Goal: Task Accomplishment & Management: Manage account settings

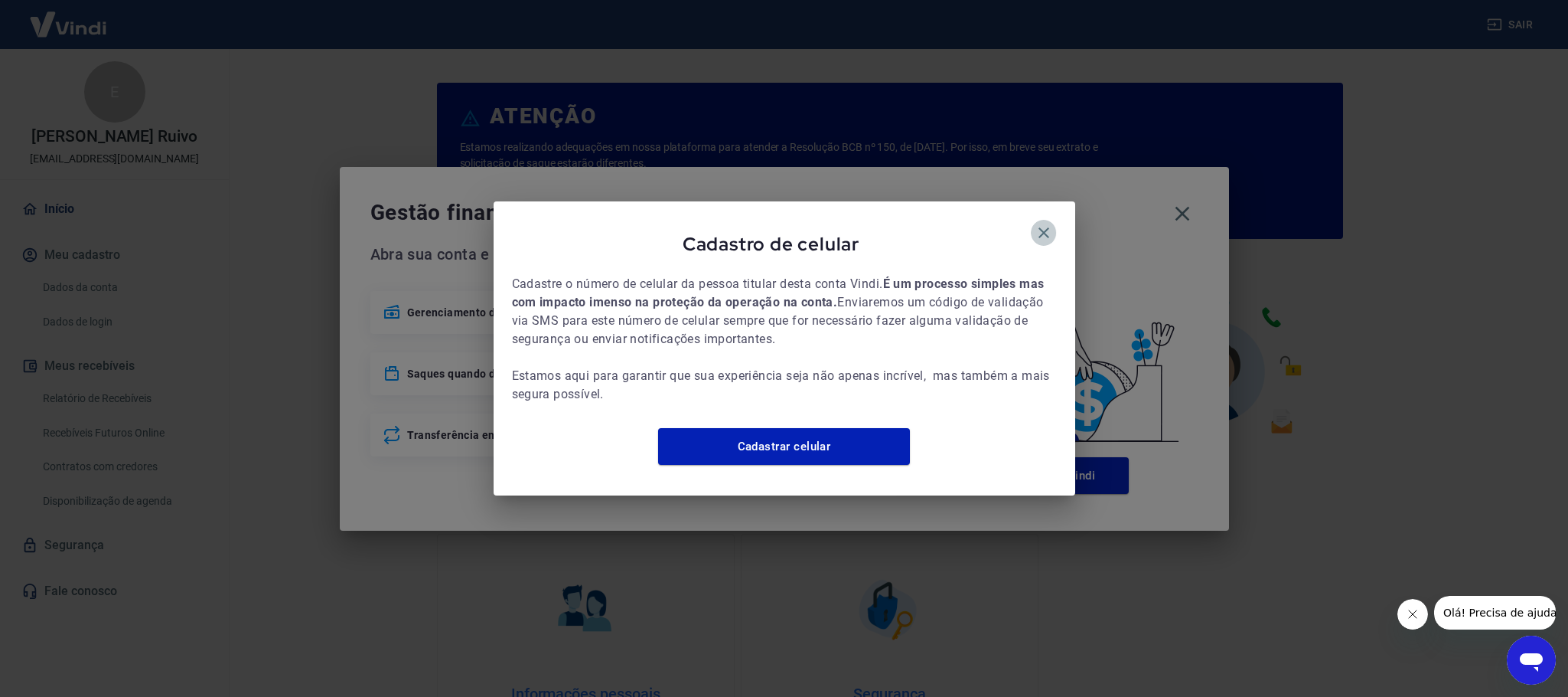
click at [950, 223] on icon "button" at bounding box center [1043, 232] width 19 height 19
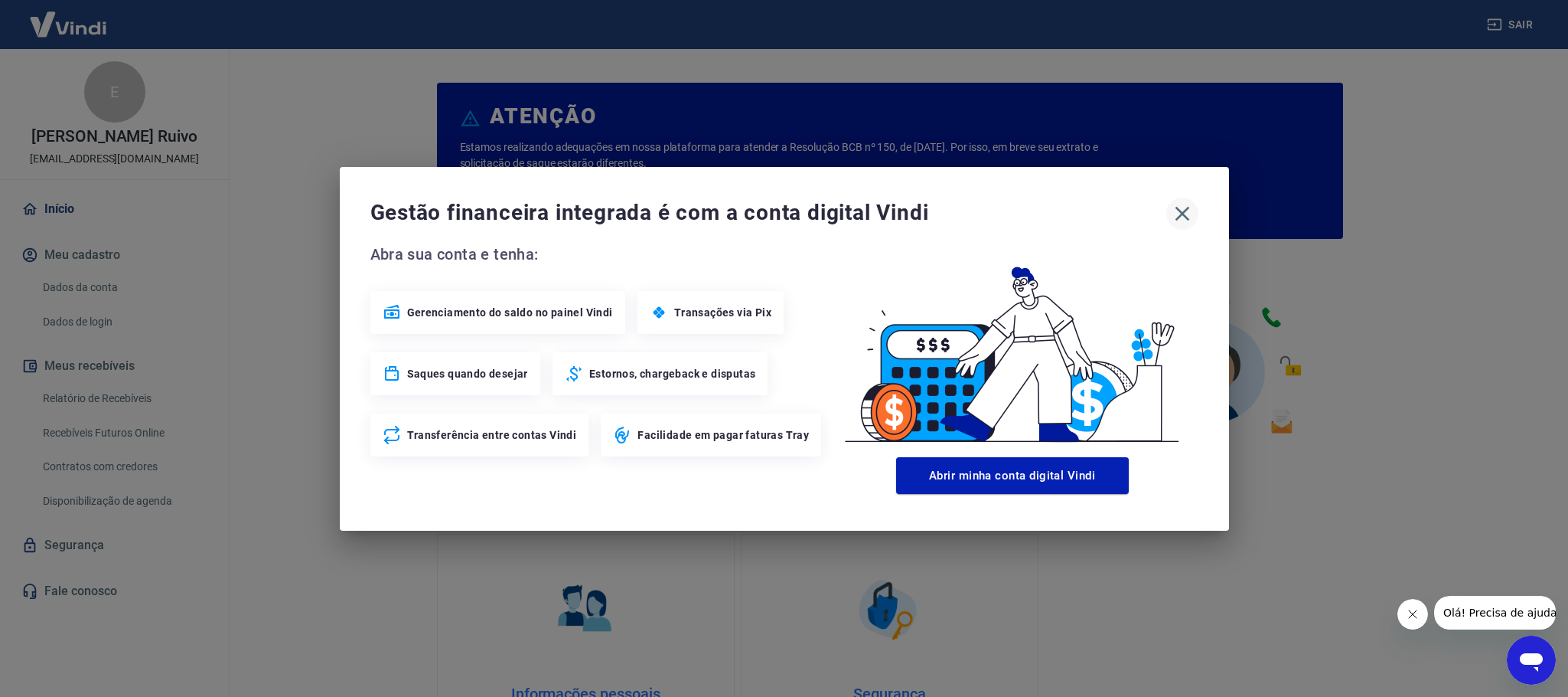
click at [950, 209] on icon "button" at bounding box center [1182, 214] width 24 height 24
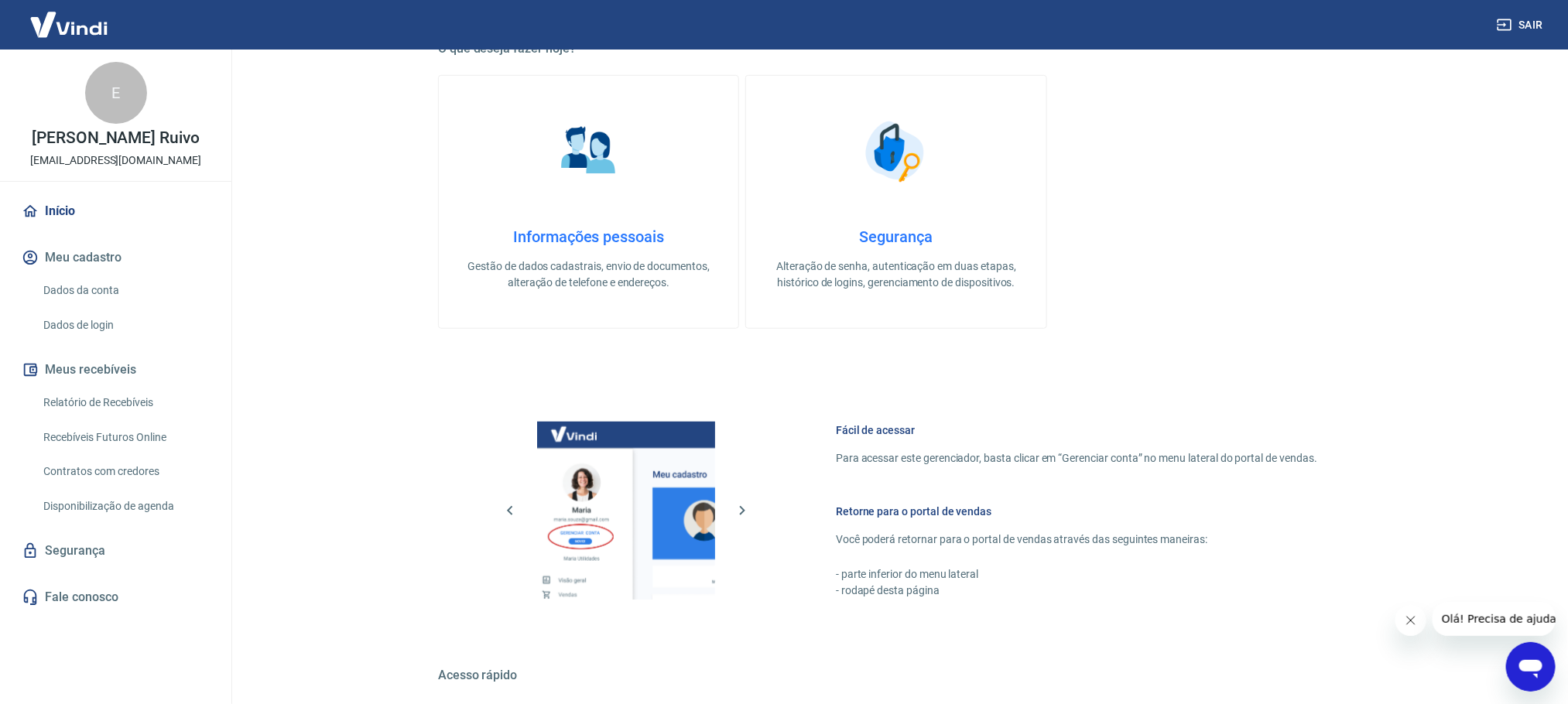
scroll to position [580, 0]
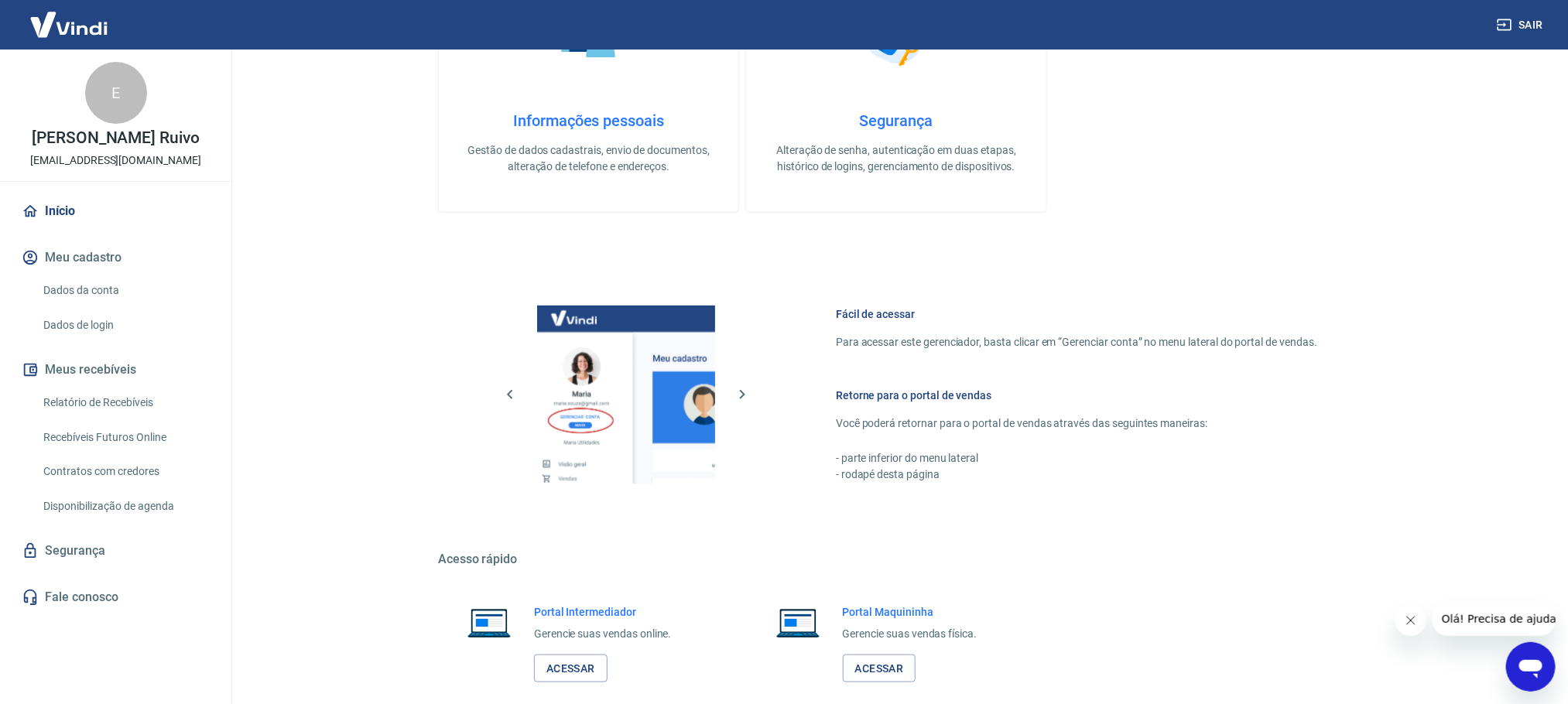
click at [137, 400] on link "Relatório de Recebíveis" at bounding box center [125, 403] width 175 height 32
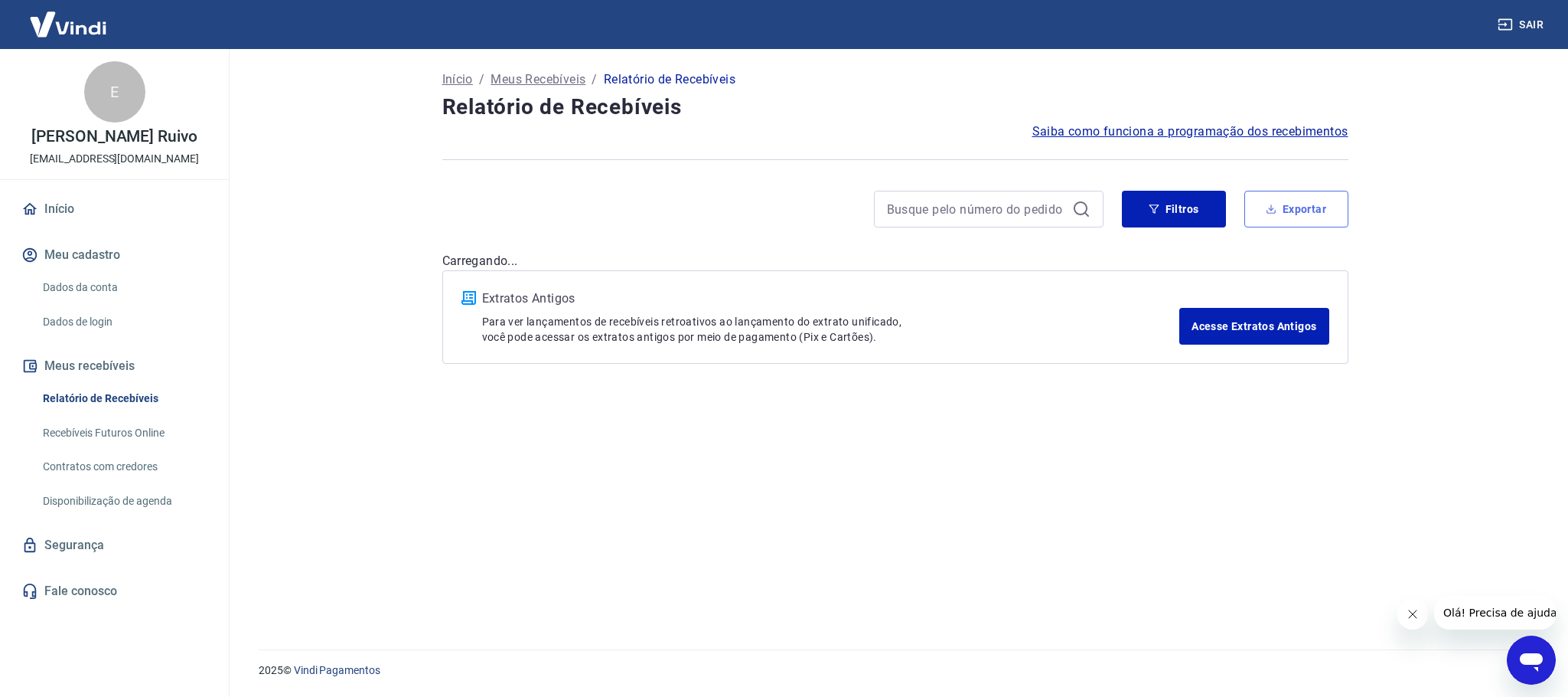
click at [950, 202] on button "Exportar" at bounding box center [1296, 209] width 104 height 37
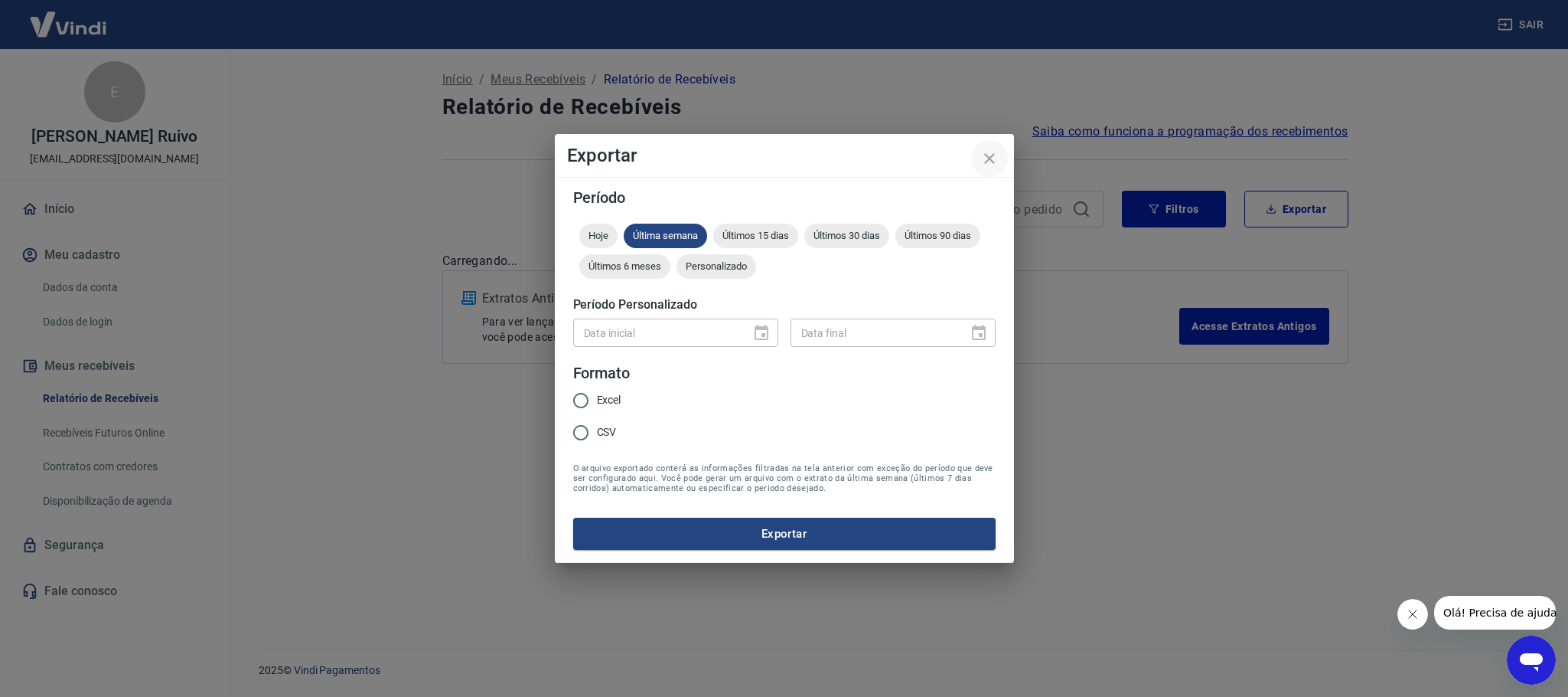
click at [950, 158] on icon "close" at bounding box center [989, 158] width 19 height 19
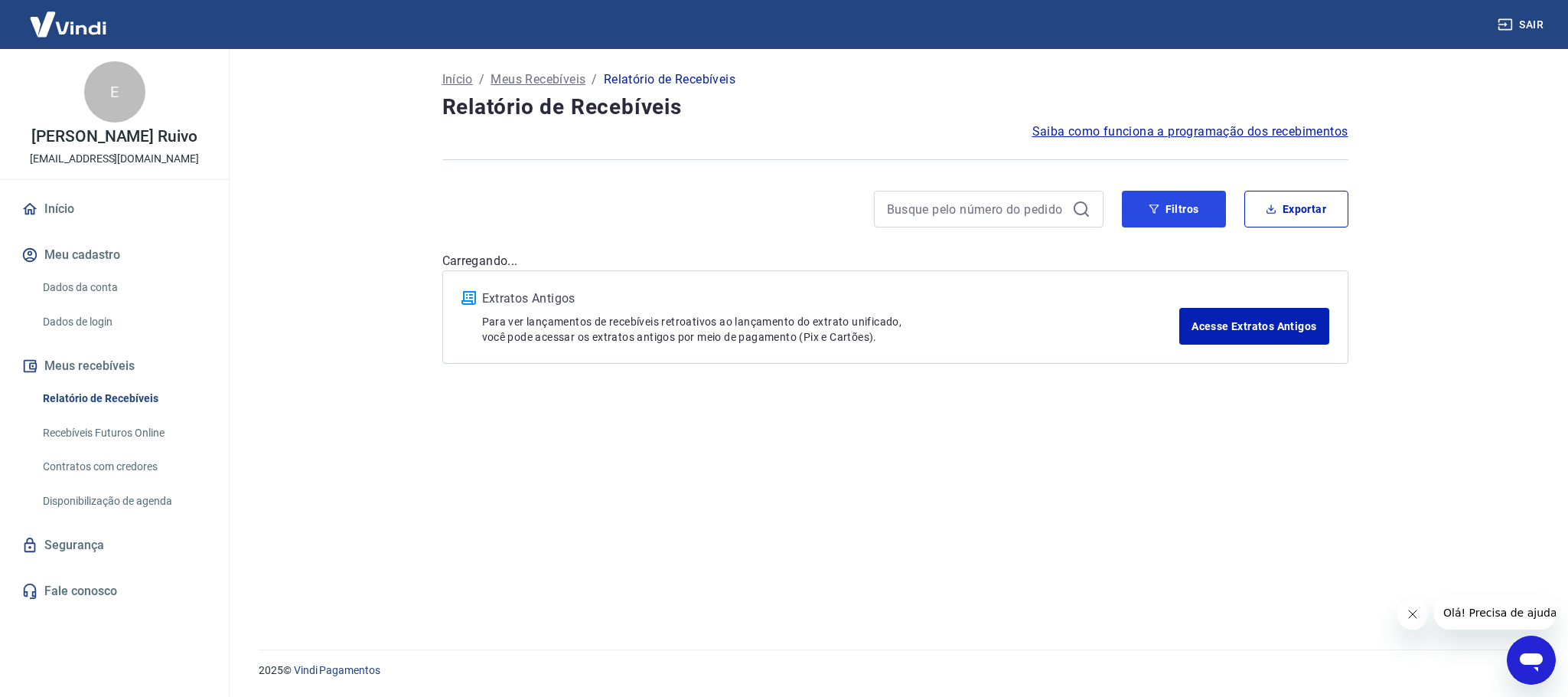
click at [950, 207] on button "Filtros" at bounding box center [1173, 209] width 104 height 37
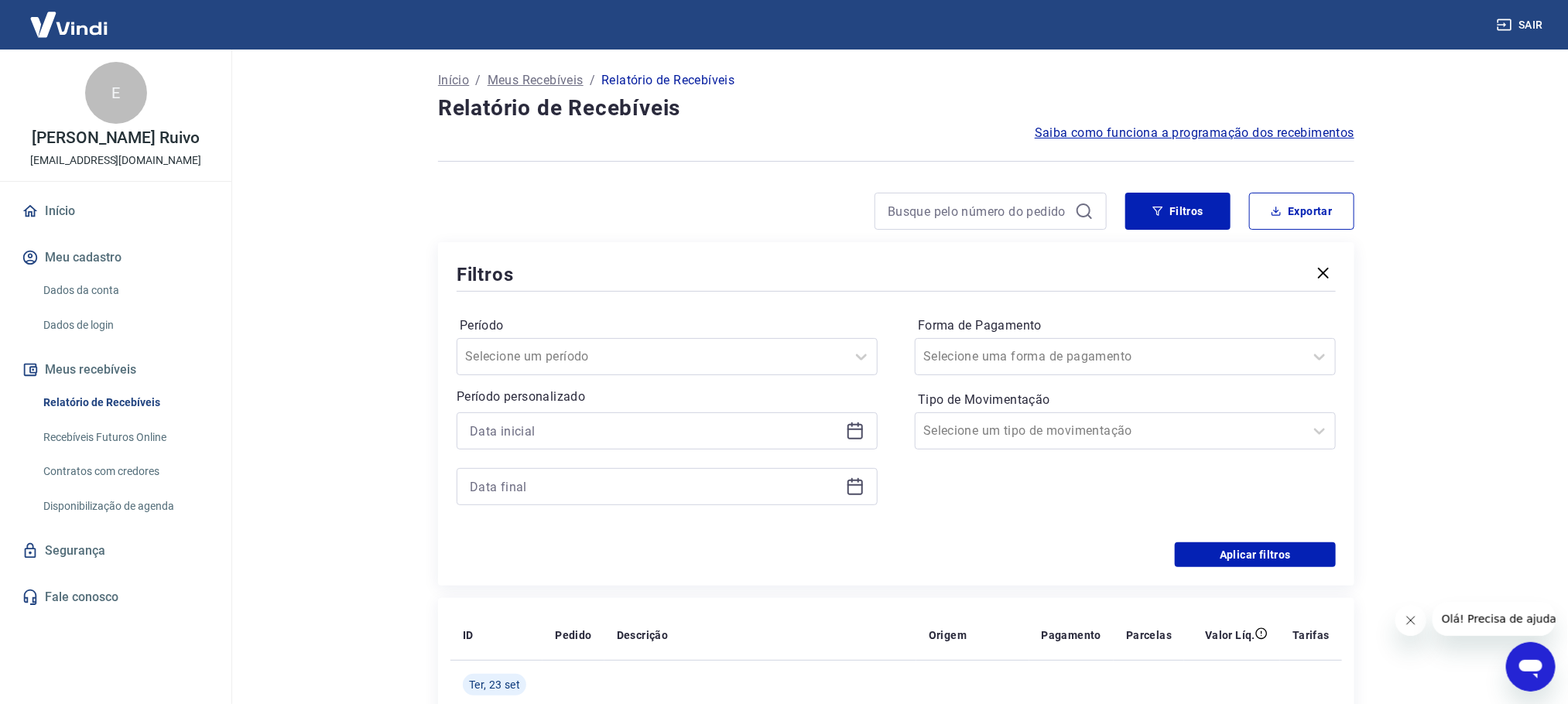
click at [855, 426] on icon at bounding box center [855, 430] width 19 height 19
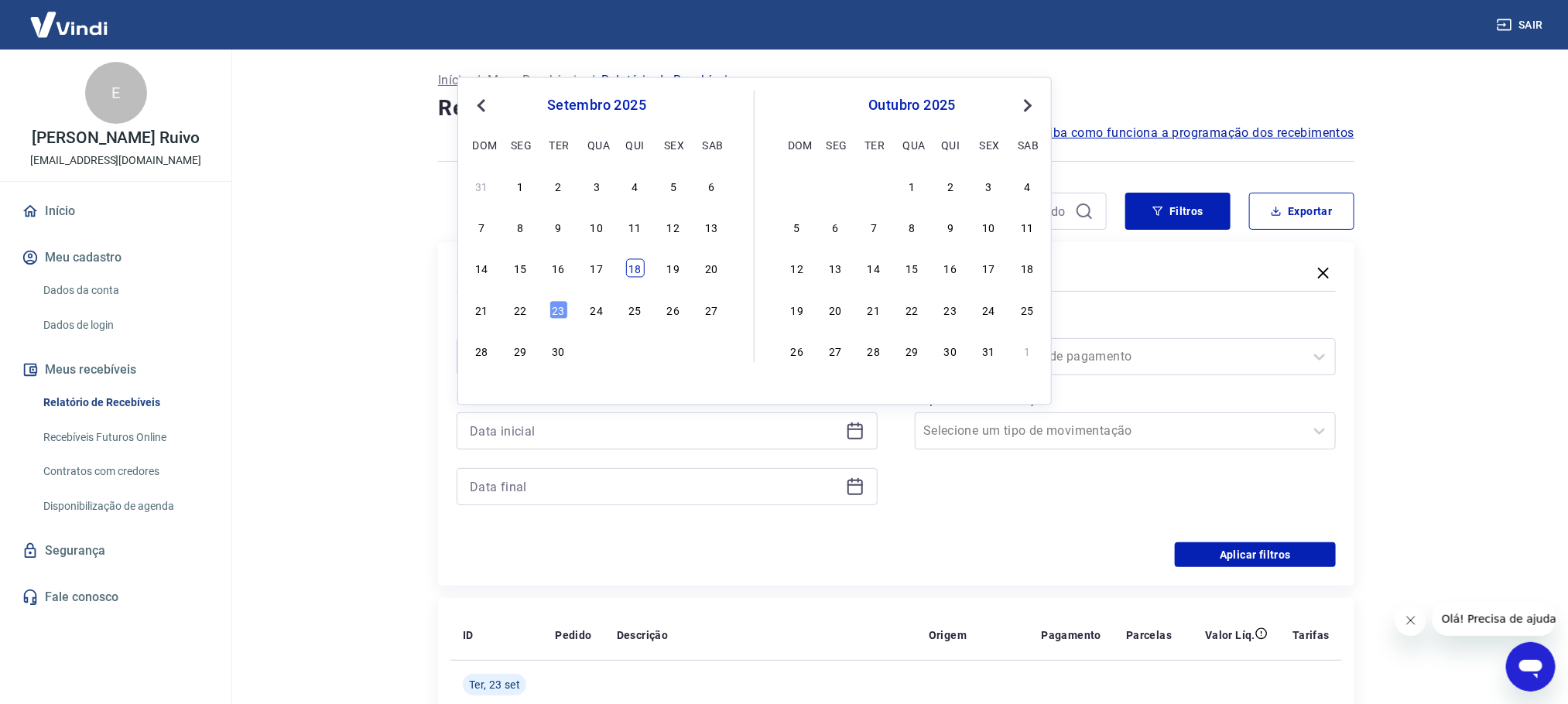
click at [632, 272] on div "18" at bounding box center [635, 268] width 19 height 19
type input "18/09/2025"
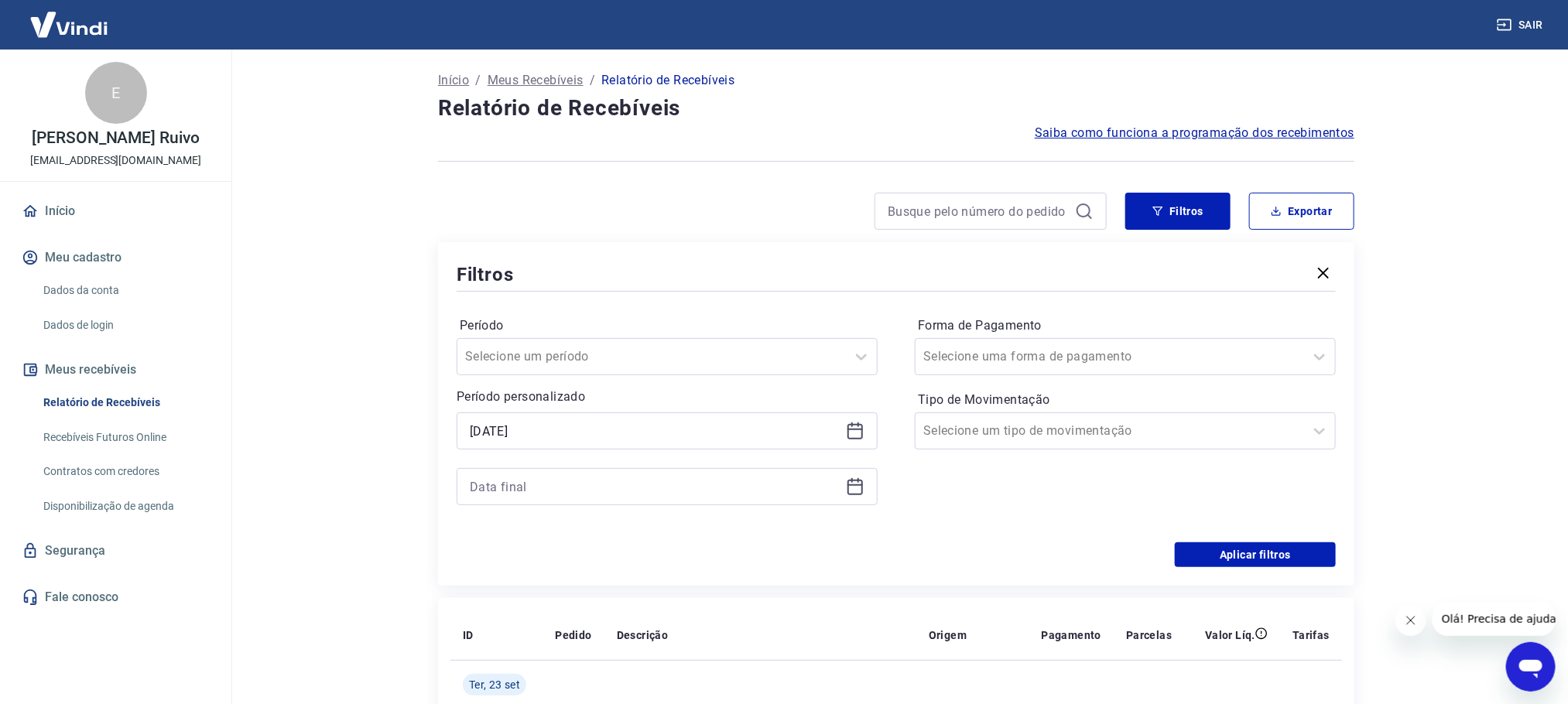
click at [855, 426] on icon at bounding box center [855, 486] width 19 height 19
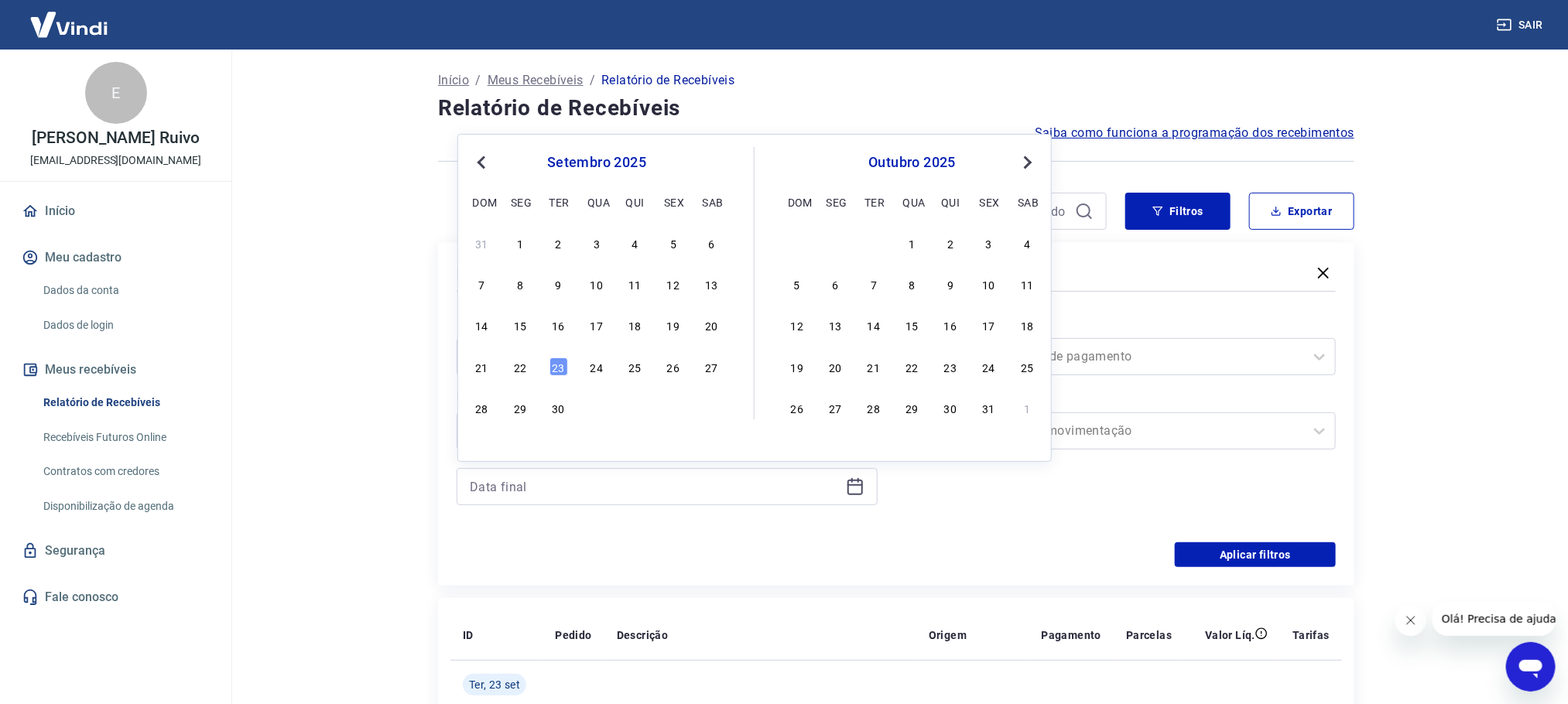
drag, startPoint x: 509, startPoint y: 376, endPoint x: 532, endPoint y: 365, distance: 25.5
click at [516, 373] on div "21 22 23 24 25 26 27" at bounding box center [596, 367] width 252 height 23
click at [532, 365] on div "21 22 23 24 25 26 27" at bounding box center [596, 367] width 252 height 23
click at [518, 367] on div "22" at bounding box center [519, 366] width 19 height 19
type input "22/09/2025"
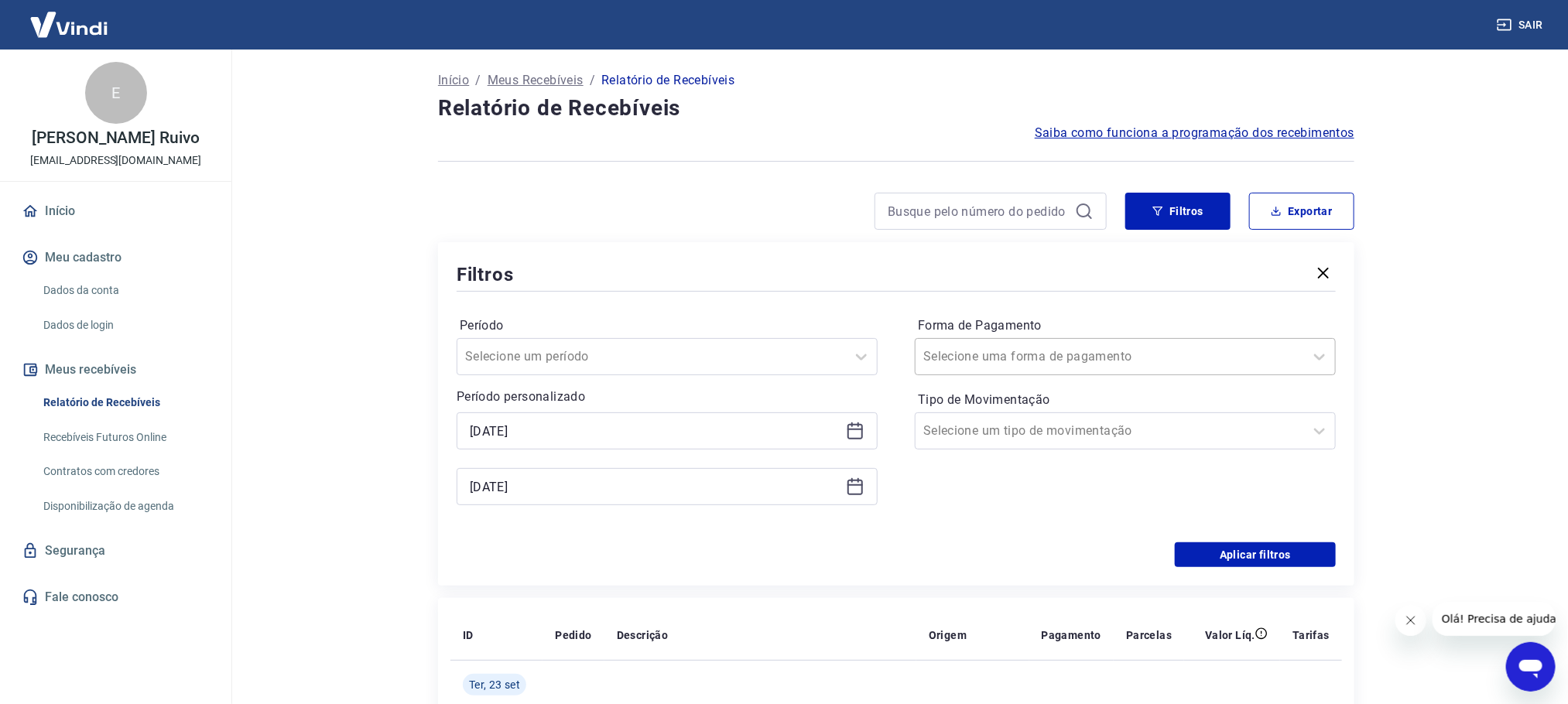
click at [961, 363] on div at bounding box center [1109, 356] width 373 height 22
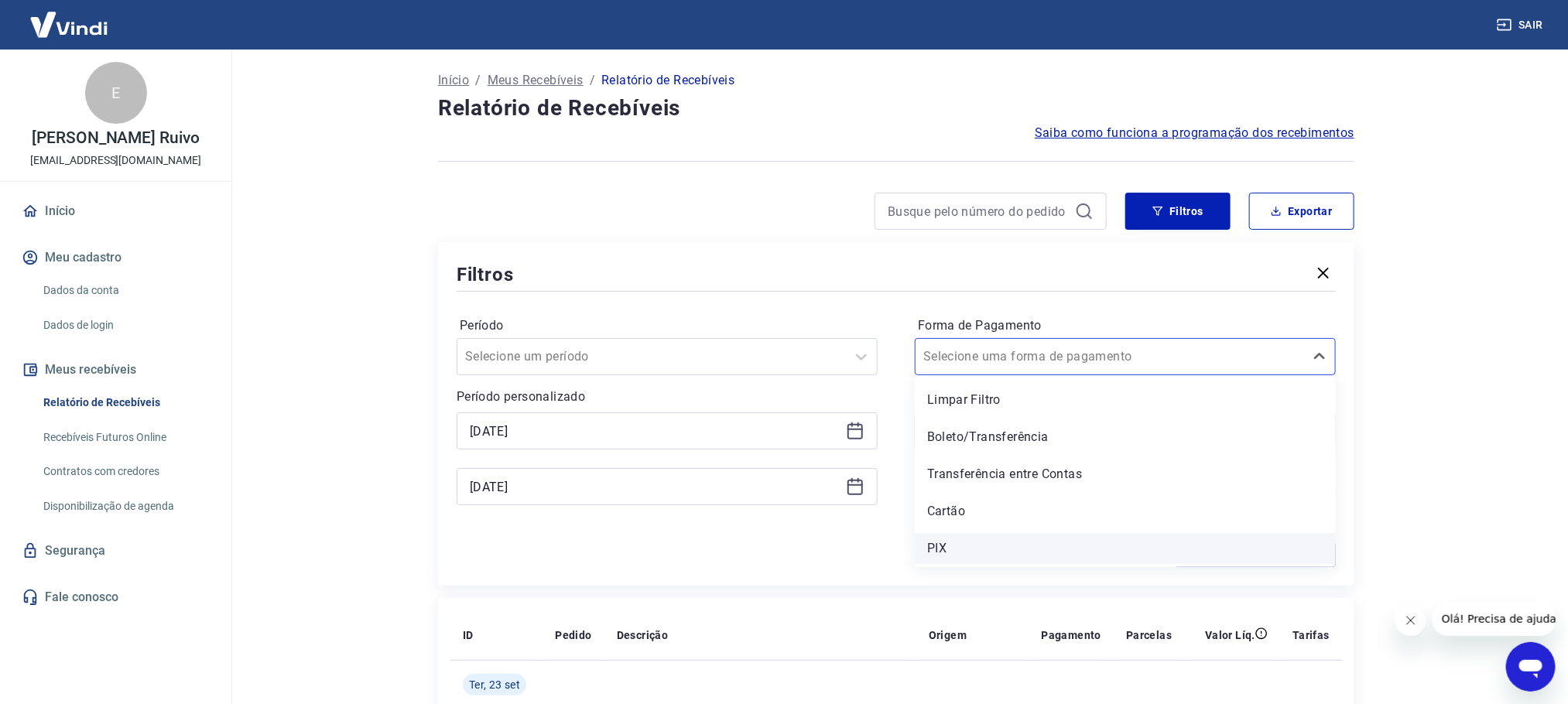
click at [949, 426] on div "PIX" at bounding box center [1125, 548] width 421 height 31
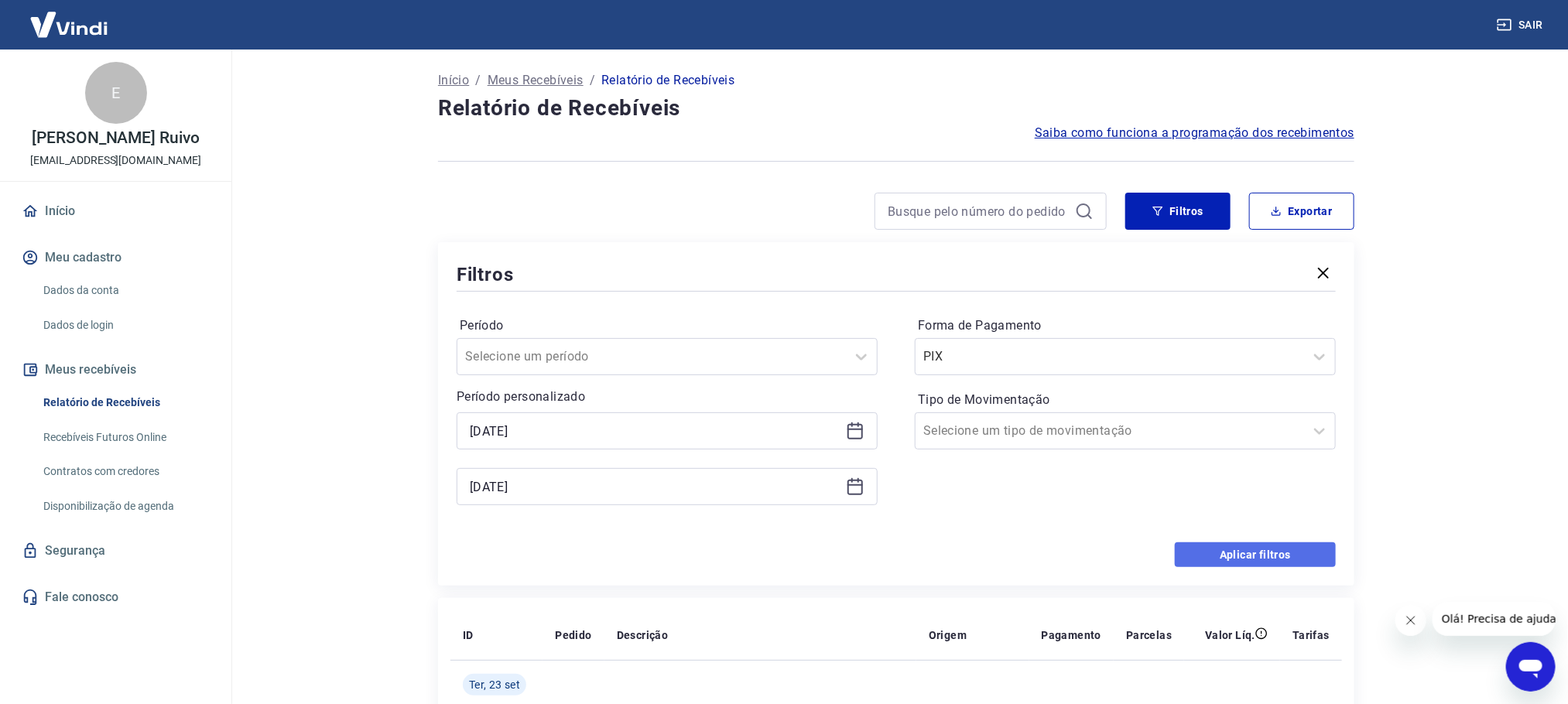
click at [961, 426] on button "Aplicar filtros" at bounding box center [1255, 554] width 161 height 24
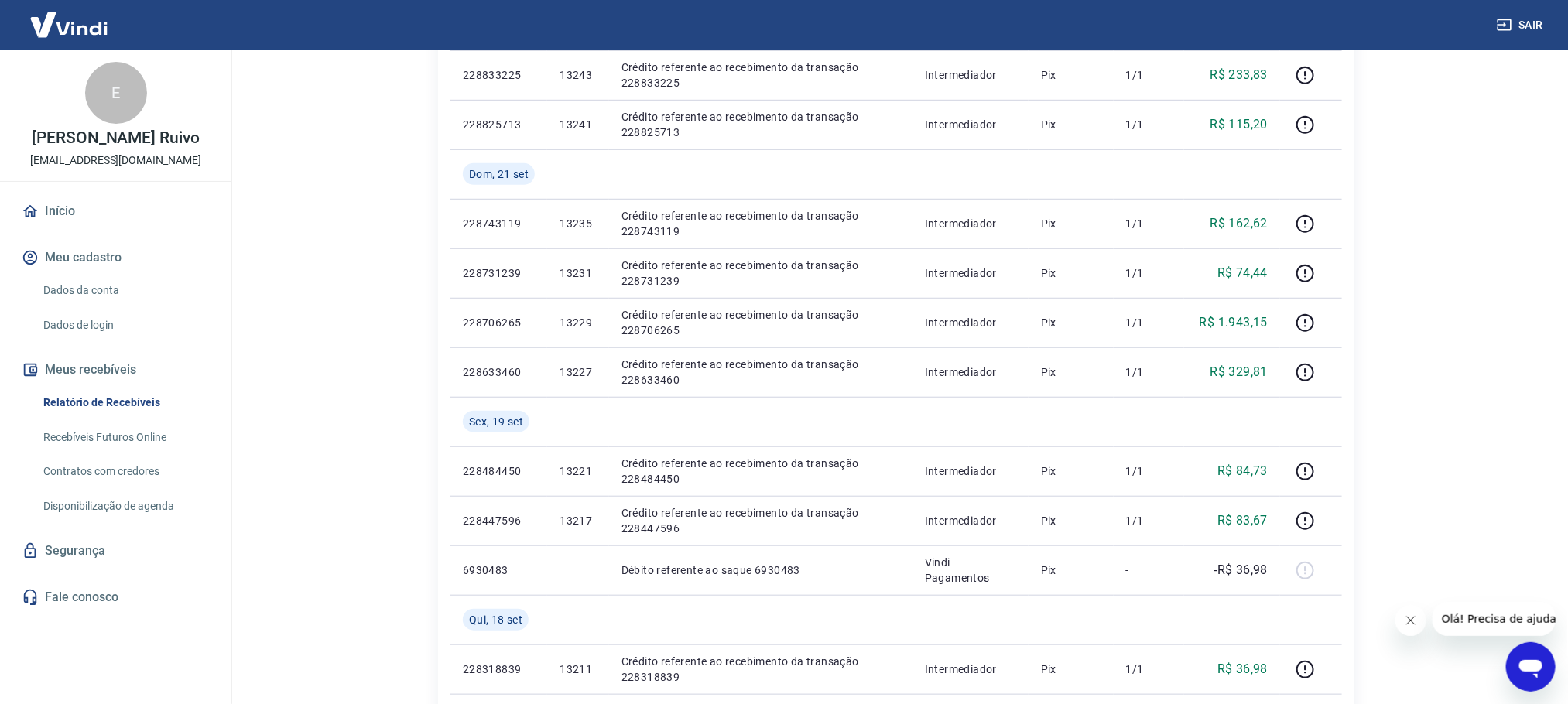
scroll to position [580, 0]
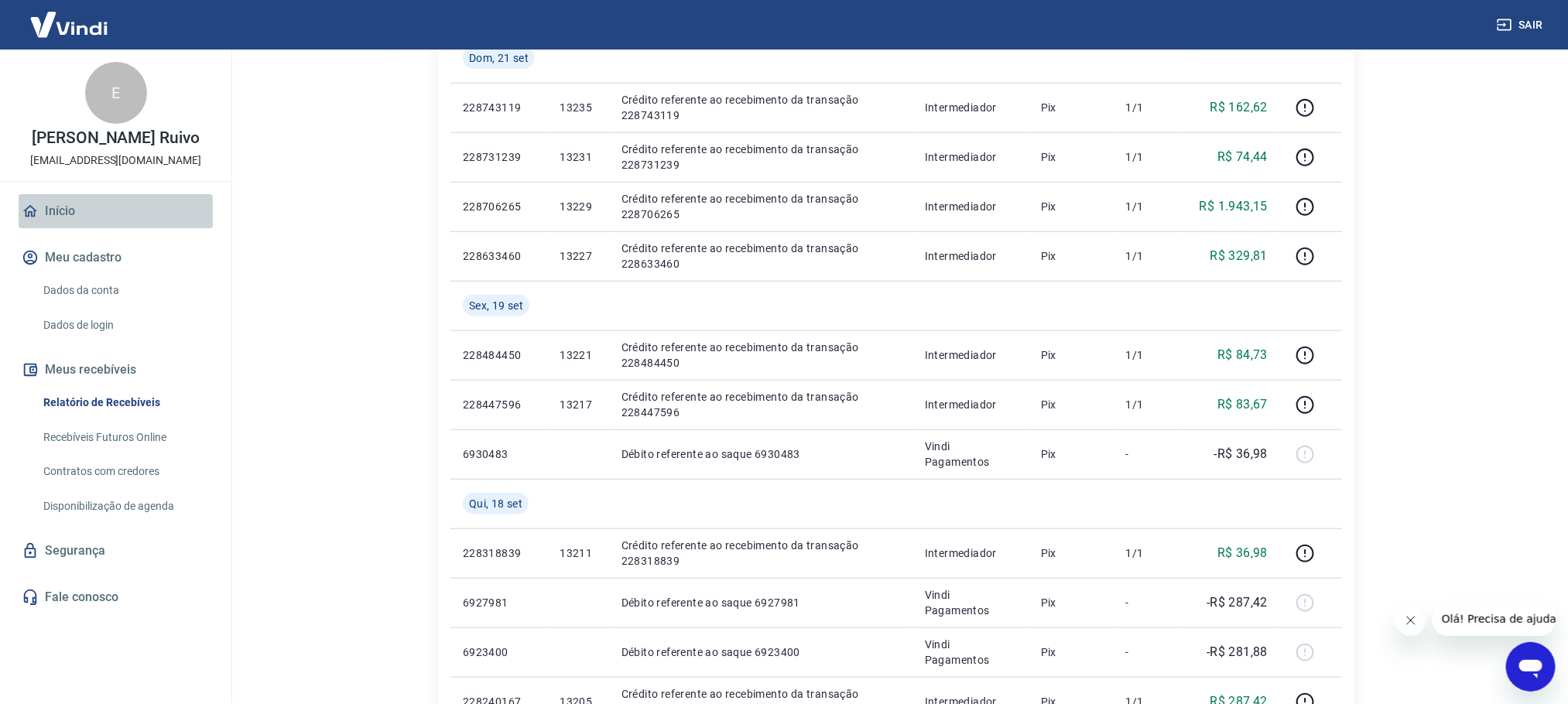
click at [33, 205] on icon at bounding box center [30, 211] width 17 height 17
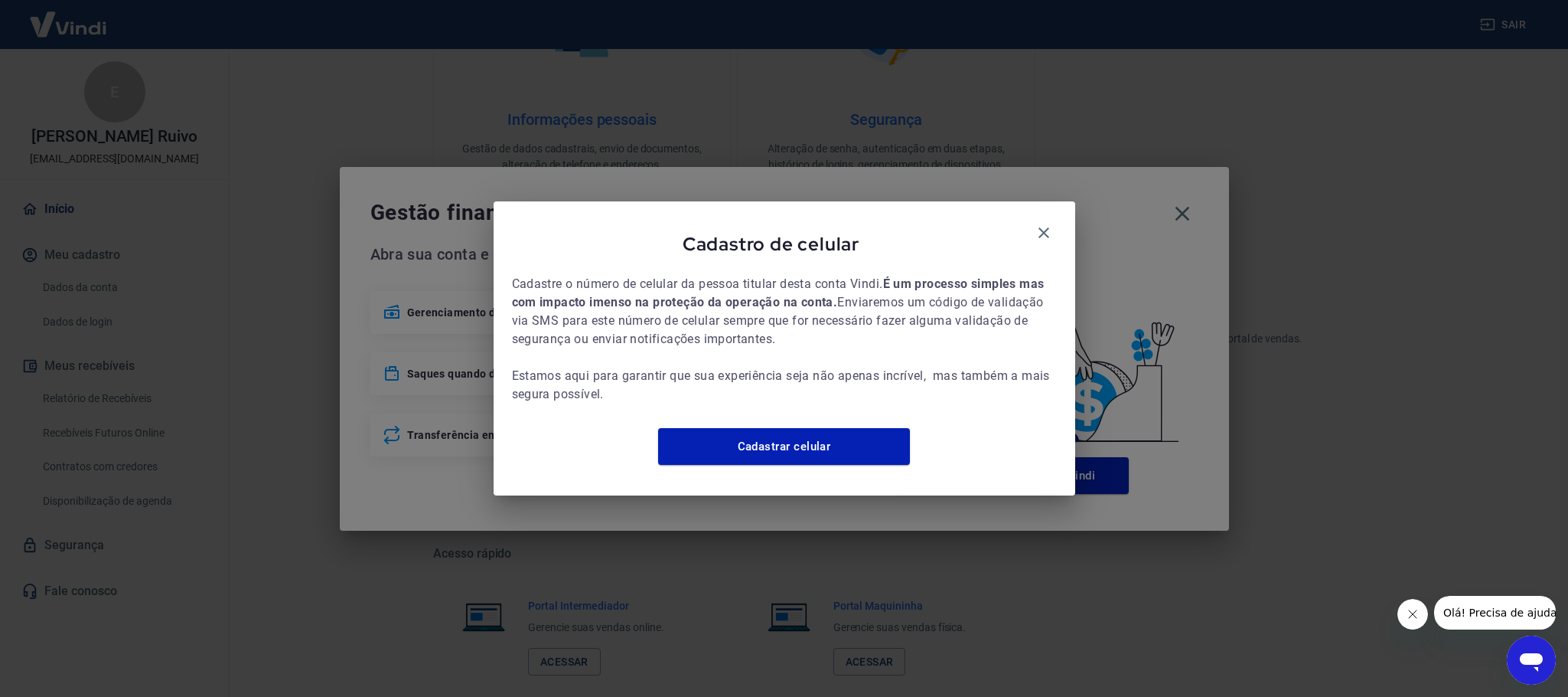
click at [950, 219] on div "Cadastro de celular" at bounding box center [784, 246] width 545 height 54
drag, startPoint x: 1041, startPoint y: 218, endPoint x: 1159, endPoint y: 218, distance: 118.0
click at [950, 223] on icon "button" at bounding box center [1043, 232] width 19 height 19
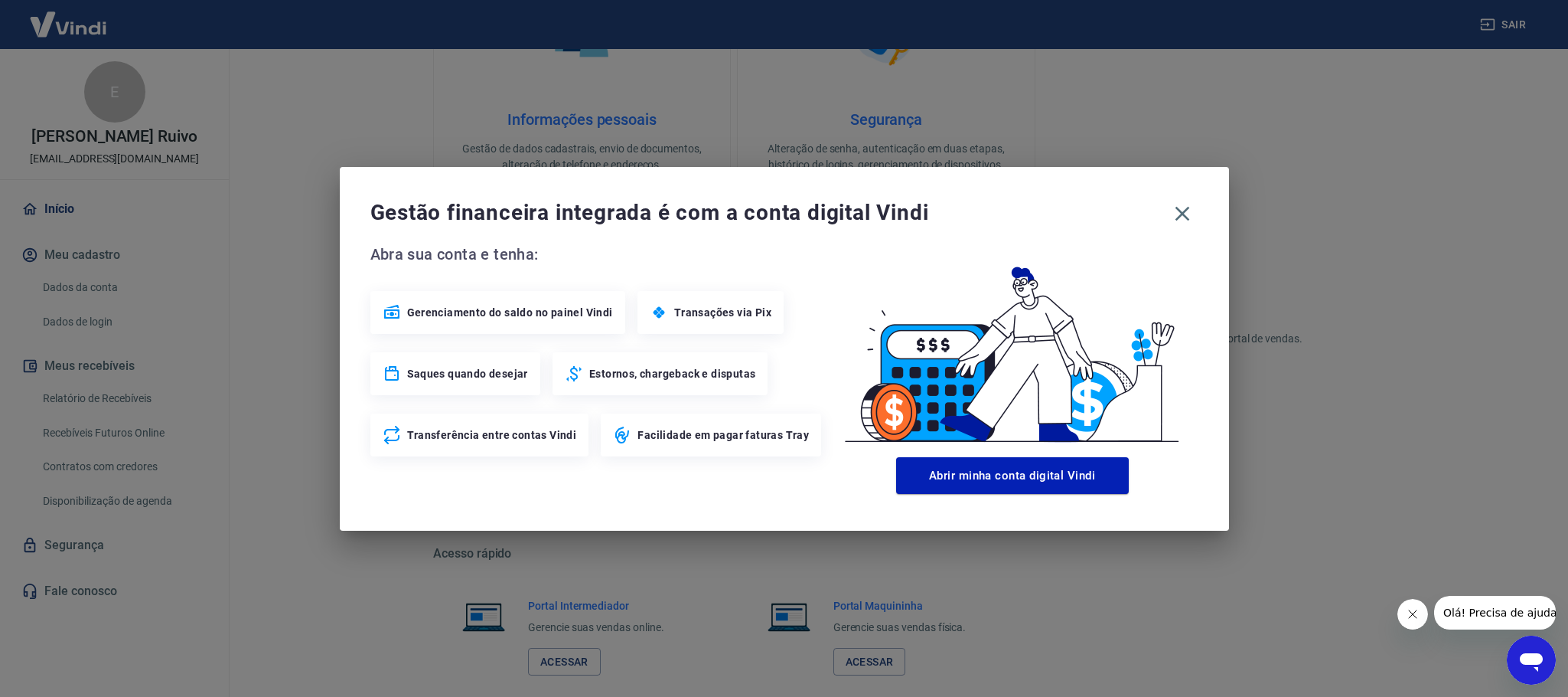
click at [950, 205] on div "Gestão financeira integrada é com a conta digital Vindi Abra sua conta e tenha:…" at bounding box center [784, 348] width 889 height 364
click at [950, 202] on icon "button" at bounding box center [1182, 214] width 24 height 24
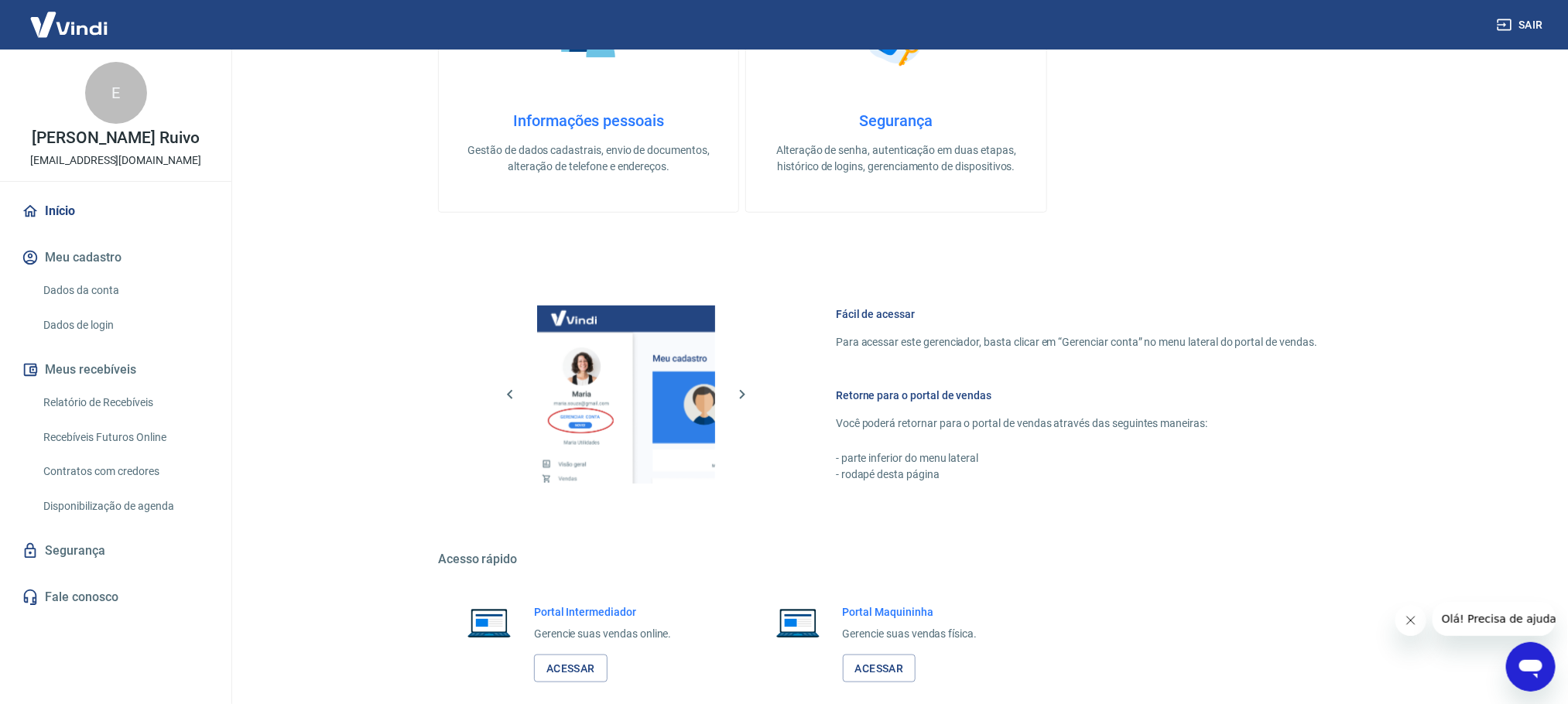
scroll to position [663, 0]
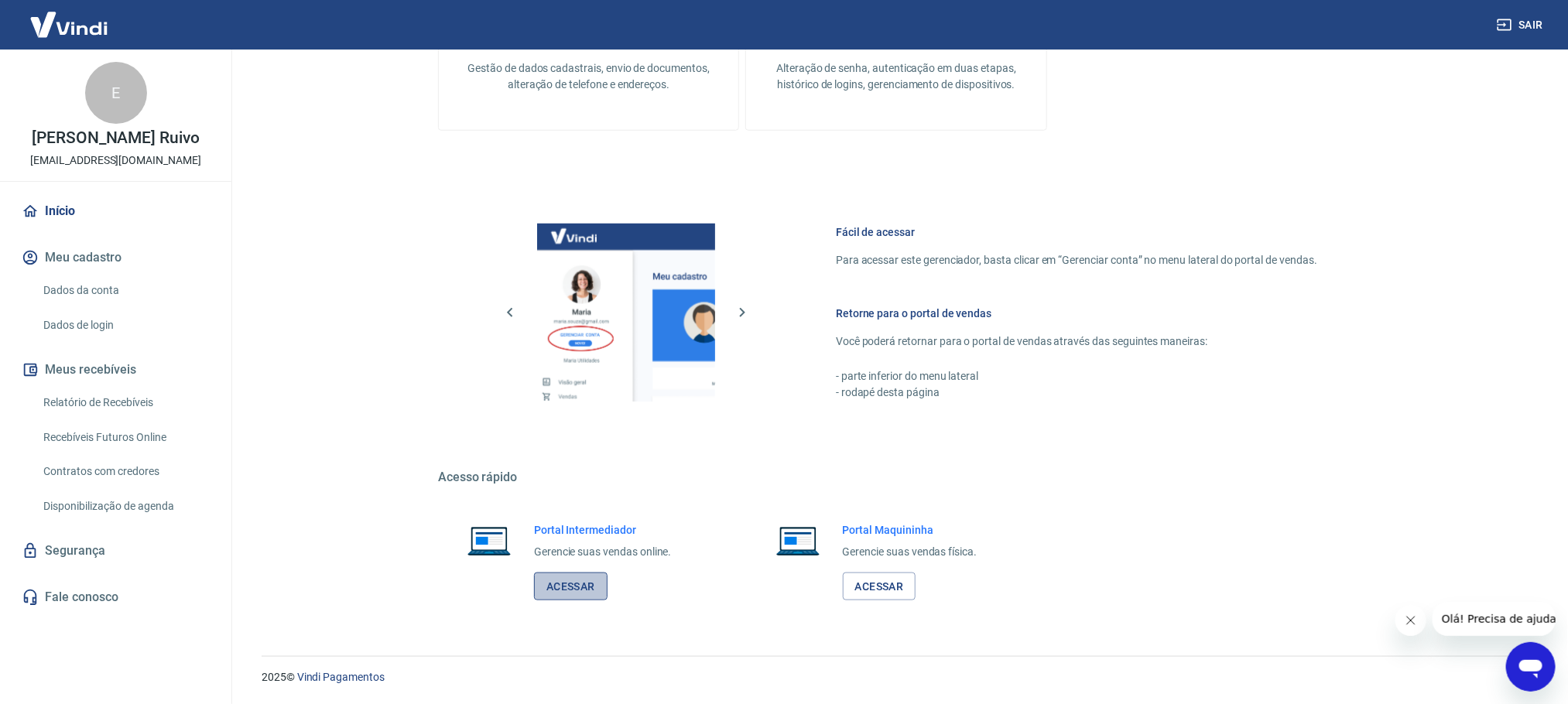
click at [578, 426] on link "Acessar" at bounding box center [571, 586] width 73 height 29
click at [595, 426] on link "Acessar" at bounding box center [571, 586] width 73 height 29
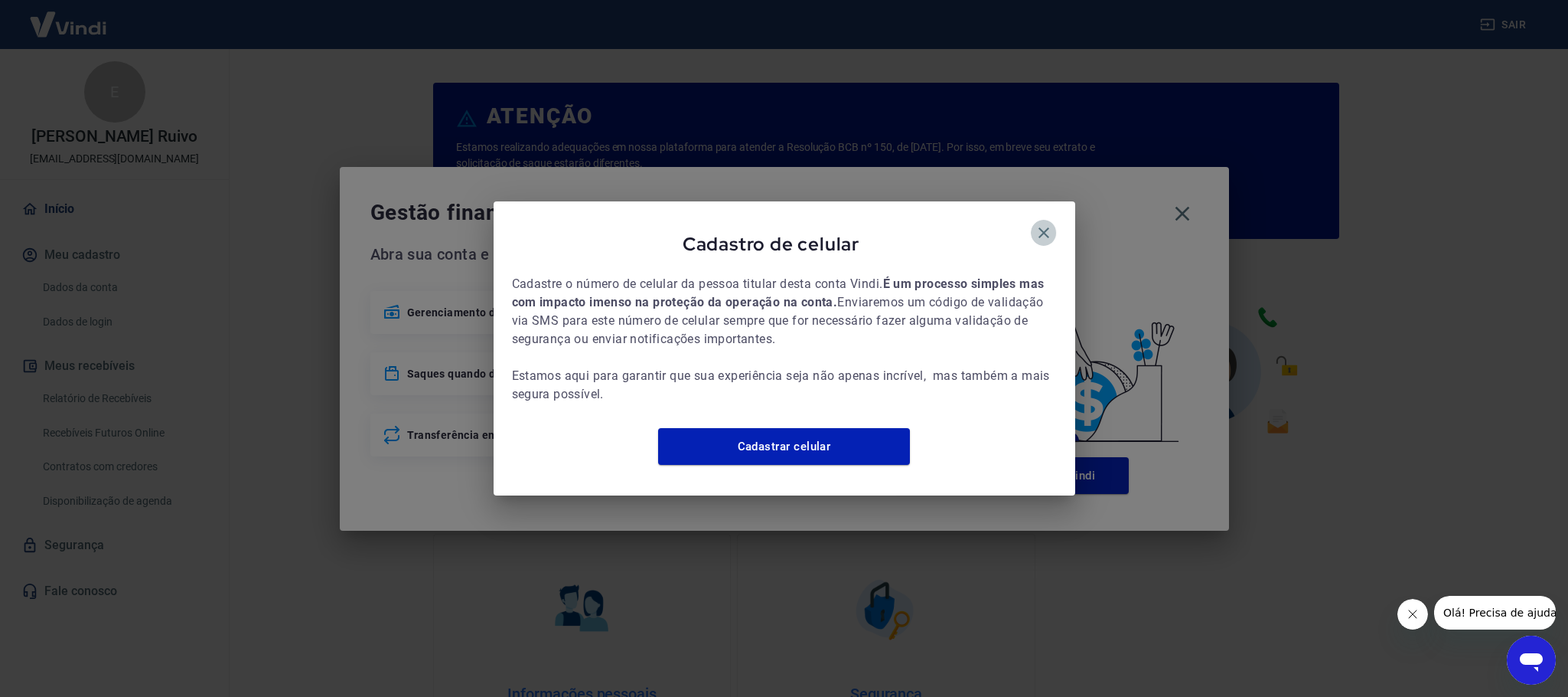
click at [1042, 227] on icon "button" at bounding box center [1043, 232] width 10 height 10
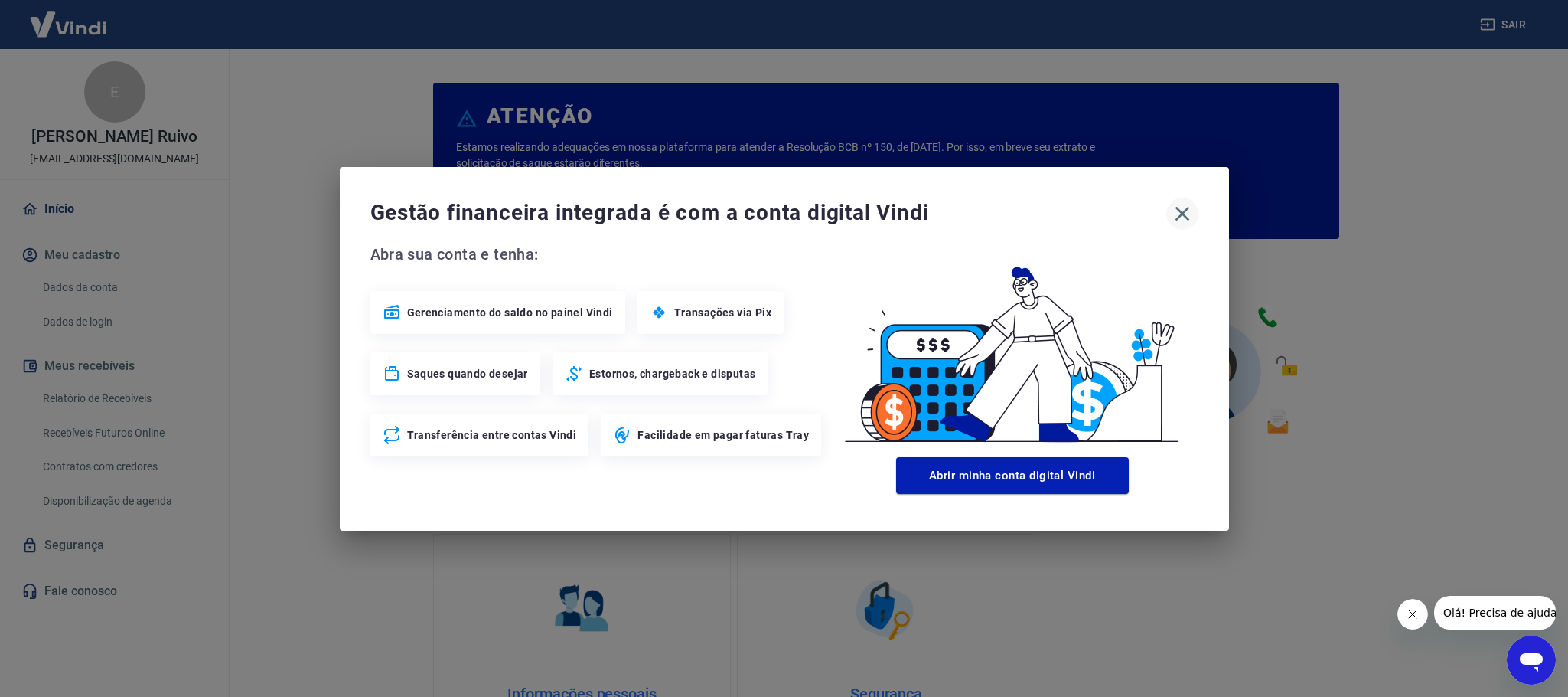
click at [1187, 205] on icon "button" at bounding box center [1182, 214] width 24 height 24
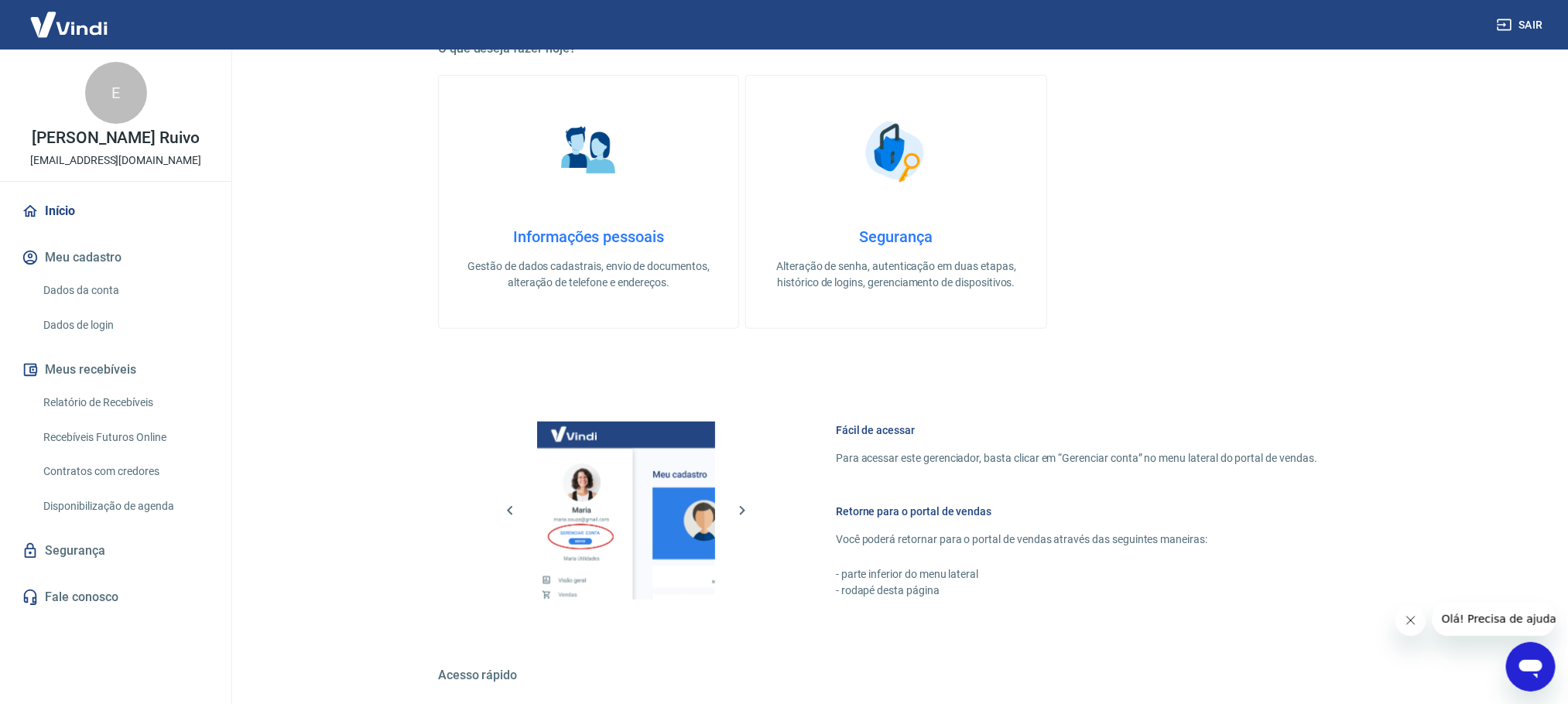
scroll to position [663, 0]
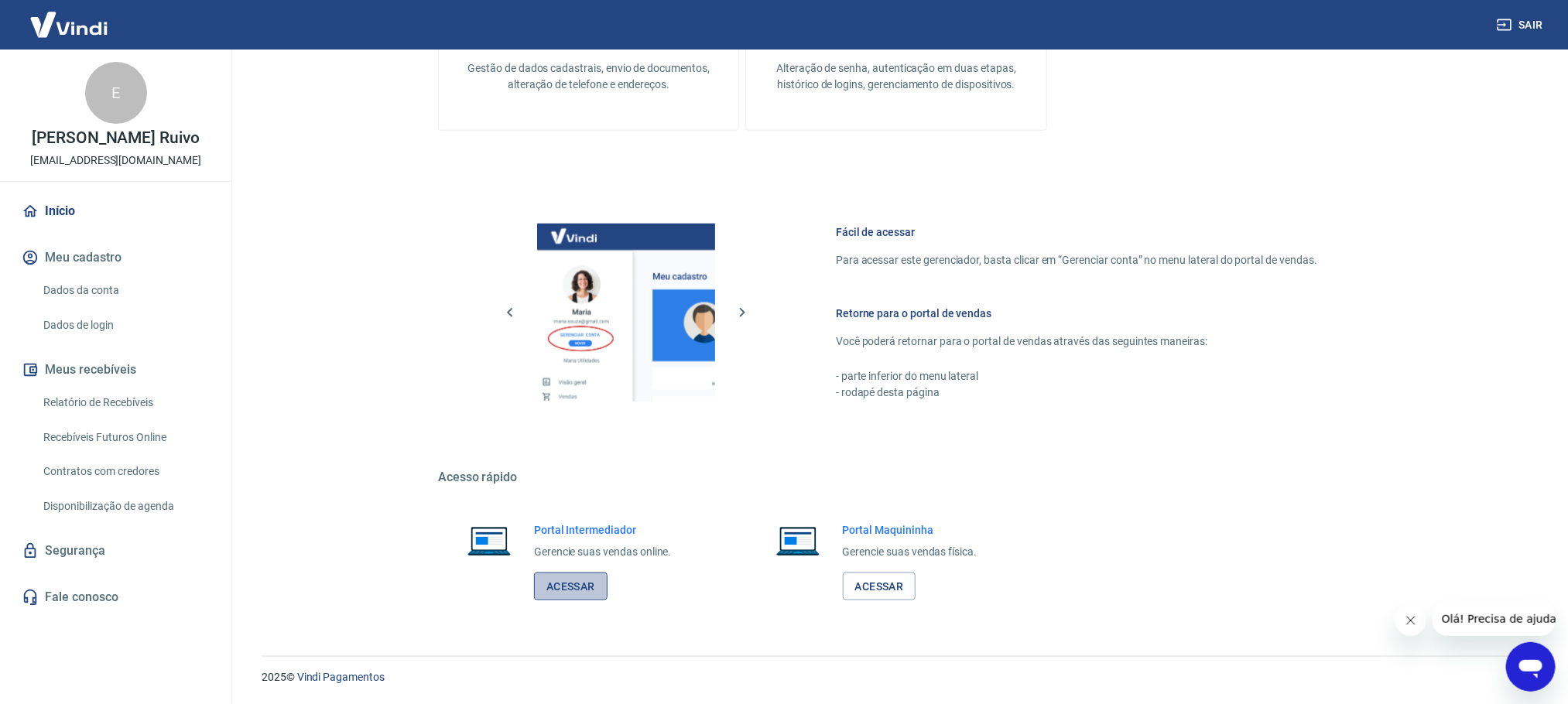
click at [585, 590] on link "Acessar" at bounding box center [571, 586] width 73 height 29
click at [599, 581] on link "Acessar" at bounding box center [571, 586] width 73 height 29
